Goal: Task Accomplishment & Management: Complete application form

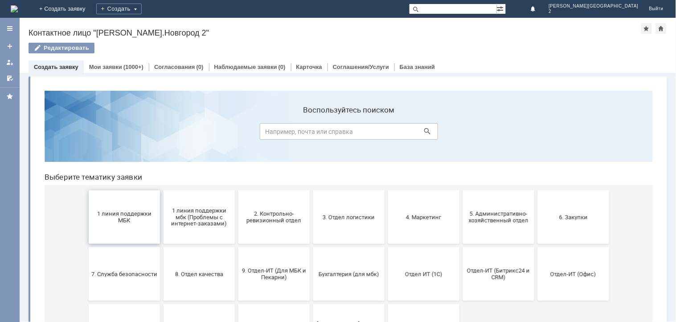
click at [118, 224] on button "1 линия поддержки МБК" at bounding box center [123, 216] width 71 height 53
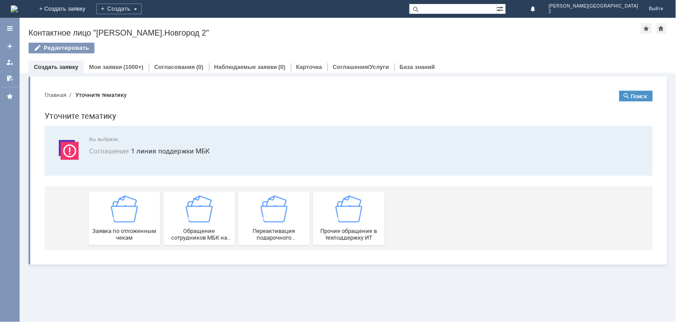
click at [118, 224] on div "Заявка по отложенным чекам" at bounding box center [124, 218] width 66 height 45
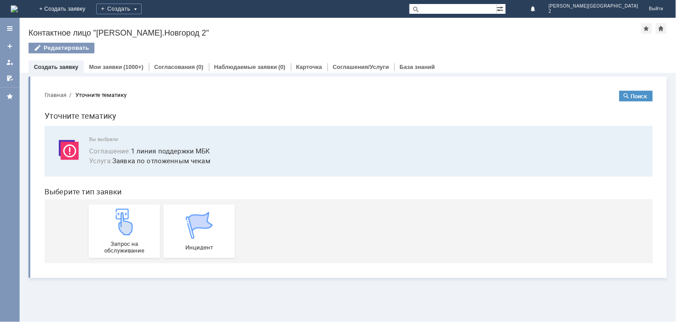
click at [118, 224] on img at bounding box center [123, 221] width 27 height 27
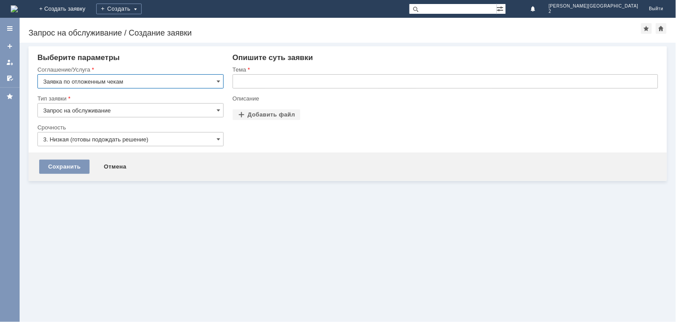
click at [317, 85] on input "text" at bounding box center [445, 81] width 425 height 14
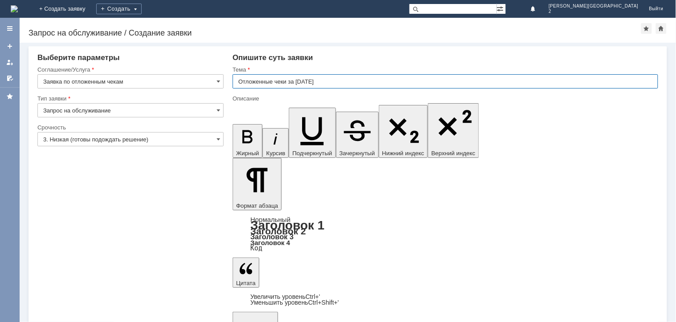
type input "Отложенные чеки за [DATE]"
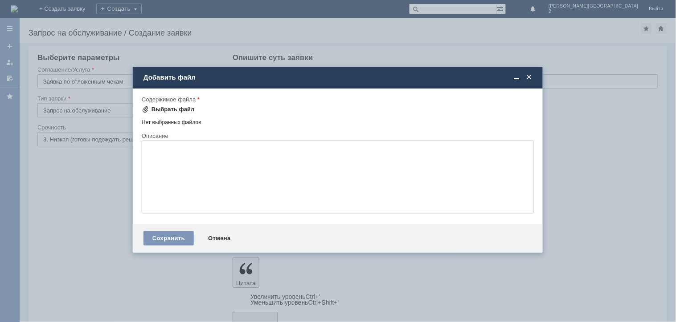
click at [181, 108] on div "Выбрать файл" at bounding box center [172, 109] width 43 height 7
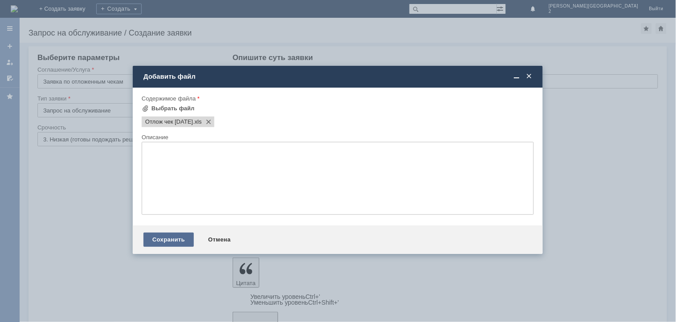
click at [165, 238] on div "Сохранить" at bounding box center [168, 240] width 50 height 14
